Goal: Information Seeking & Learning: Learn about a topic

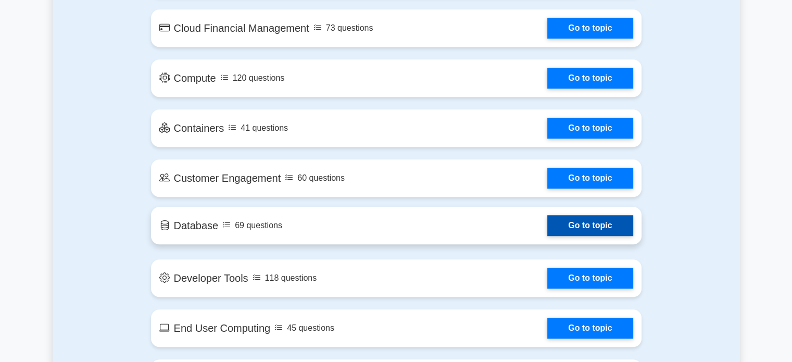
scroll to position [833, 0]
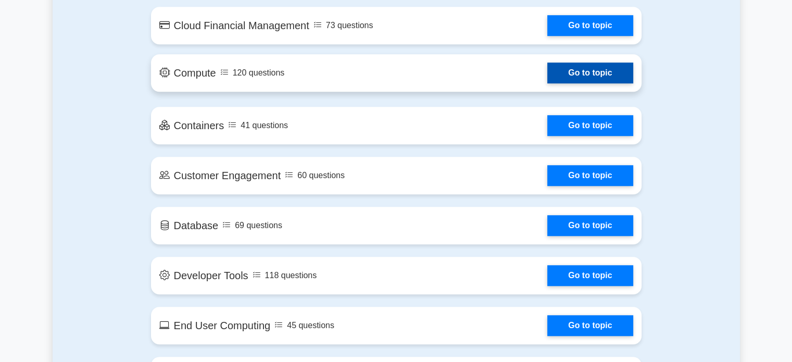
drag, startPoint x: 592, startPoint y: 74, endPoint x: 598, endPoint y: 73, distance: 5.8
click at [593, 74] on link "Go to topic" at bounding box center [589, 72] width 85 height 21
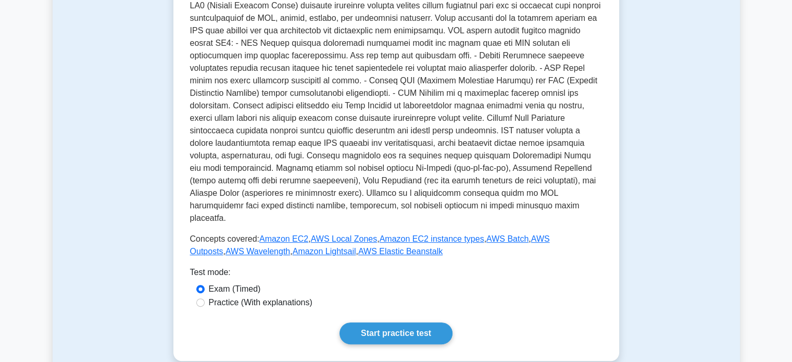
scroll to position [312, 0]
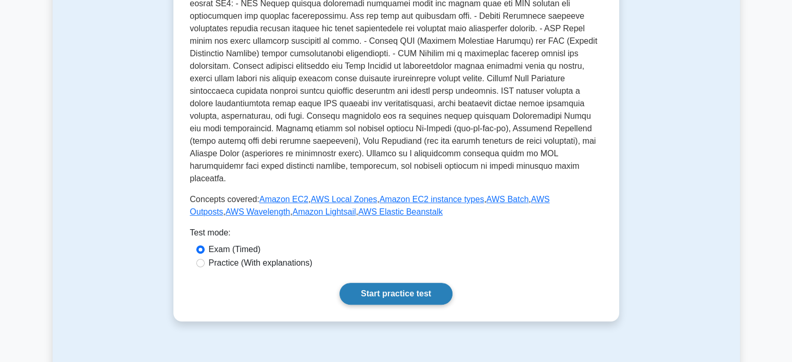
click at [415, 283] on link "Start practice test" at bounding box center [395, 294] width 113 height 22
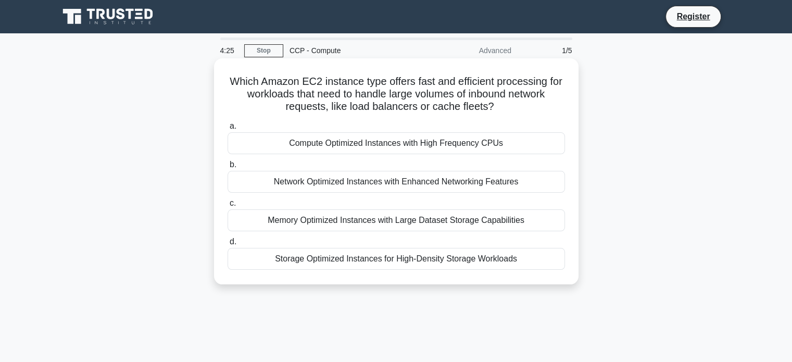
click at [450, 258] on div "Storage Optimized Instances for High-Density Storage Workloads" at bounding box center [396, 259] width 337 height 22
click at [228, 245] on input "d. Storage Optimized Instances for High-Density Storage Workloads" at bounding box center [228, 241] width 0 height 7
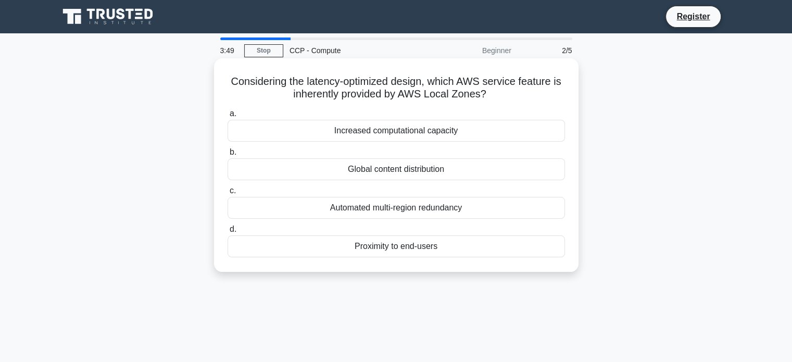
click at [403, 247] on div "Proximity to end-users" at bounding box center [396, 246] width 337 height 22
click at [228, 233] on input "d. Proximity to end-users" at bounding box center [228, 229] width 0 height 7
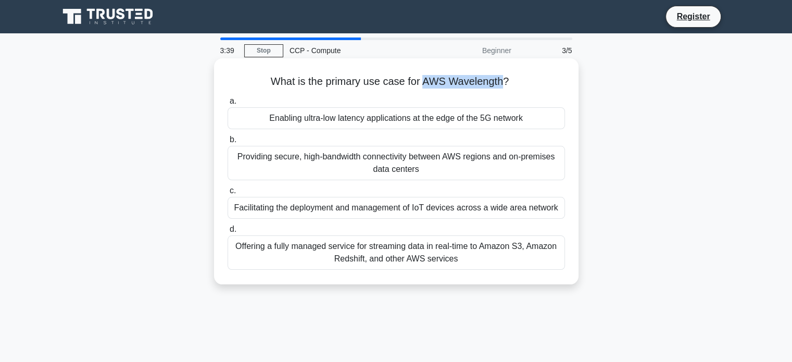
drag, startPoint x: 423, startPoint y: 81, endPoint x: 505, endPoint y: 80, distance: 81.7
click at [505, 80] on h5 "What is the primary use case for AWS Wavelength? .spinner_0XTQ{transform-origin…" at bounding box center [395, 82] width 339 height 14
copy h5 "AWS Wavelength"
click at [420, 119] on div "Enabling ultra-low latency applications at the edge of the 5G network" at bounding box center [396, 118] width 337 height 22
click at [228, 105] on input "a. Enabling ultra-low latency applications at the edge of the 5G network" at bounding box center [228, 101] width 0 height 7
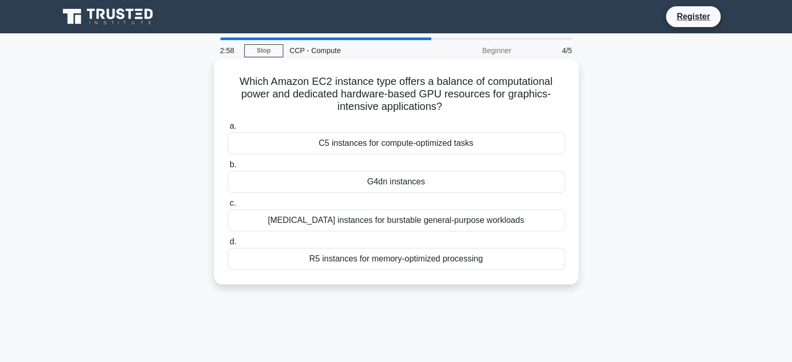
click at [417, 144] on div "C5 instances for compute-optimized tasks" at bounding box center [396, 143] width 337 height 22
click at [228, 130] on input "a. C5 instances for compute-optimized tasks" at bounding box center [228, 126] width 0 height 7
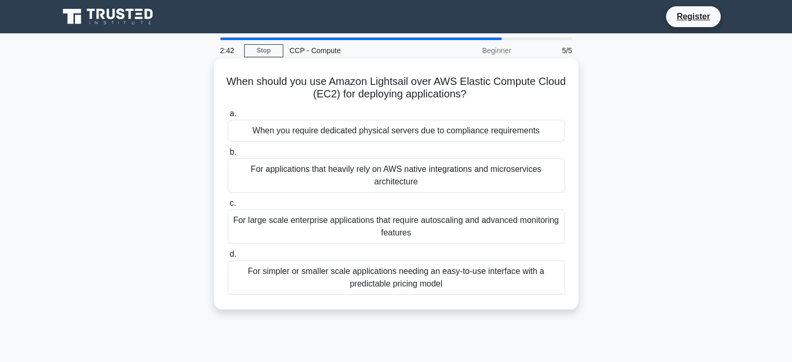
click at [434, 280] on div "For simpler or smaller scale applications needing an easy-to-use interface with…" at bounding box center [396, 277] width 337 height 34
click at [228, 258] on input "d. For simpler or smaller scale applications needing an easy-to-use interface w…" at bounding box center [228, 254] width 0 height 7
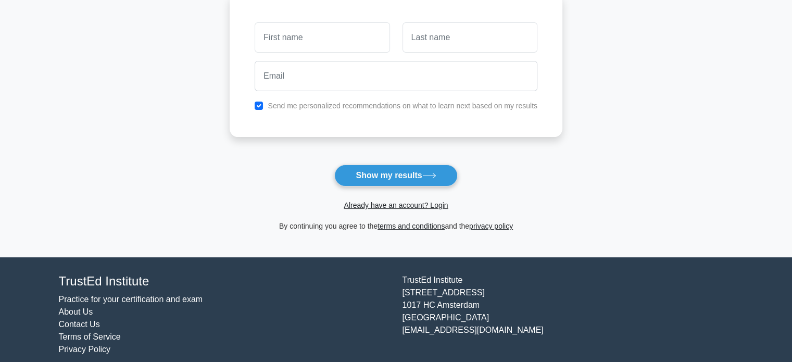
scroll to position [156, 0]
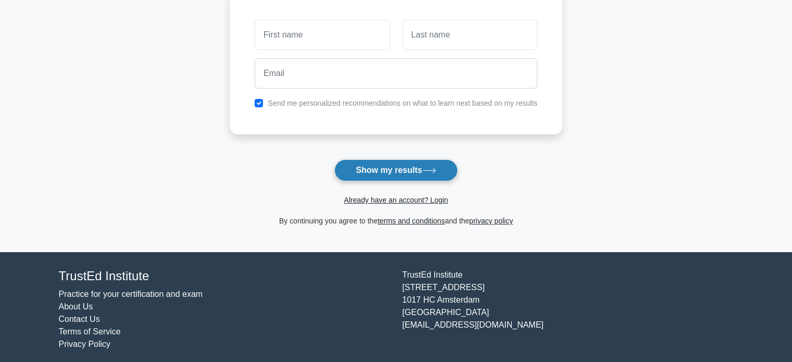
click at [424, 166] on button "Show my results" at bounding box center [395, 170] width 123 height 22
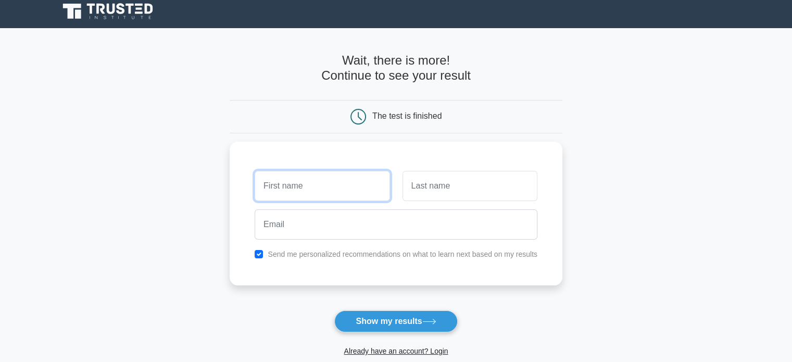
scroll to position [0, 0]
